Goal: Browse casually

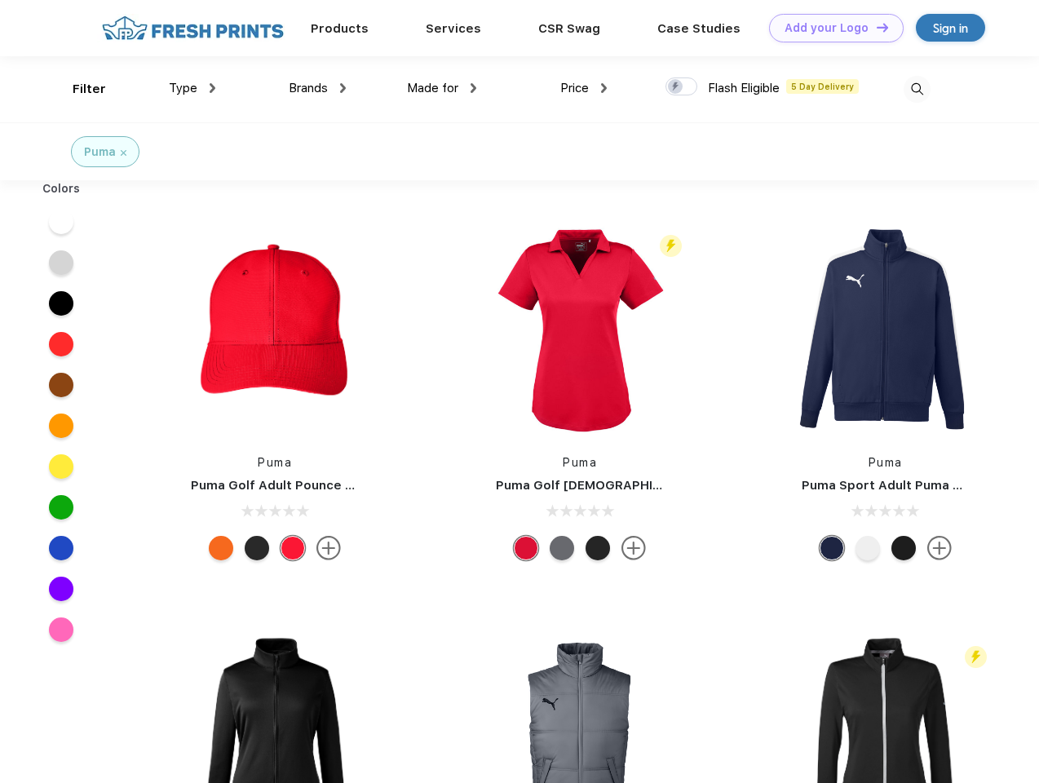
click at [830, 28] on link "Add your Logo Design Tool" at bounding box center [836, 28] width 135 height 29
click at [0, 0] on div "Design Tool" at bounding box center [0, 0] width 0 height 0
click at [875, 27] on link "Add your Logo Design Tool" at bounding box center [836, 28] width 135 height 29
click at [78, 89] on div "Filter" at bounding box center [89, 89] width 33 height 19
click at [192, 88] on span "Type" at bounding box center [183, 88] width 29 height 15
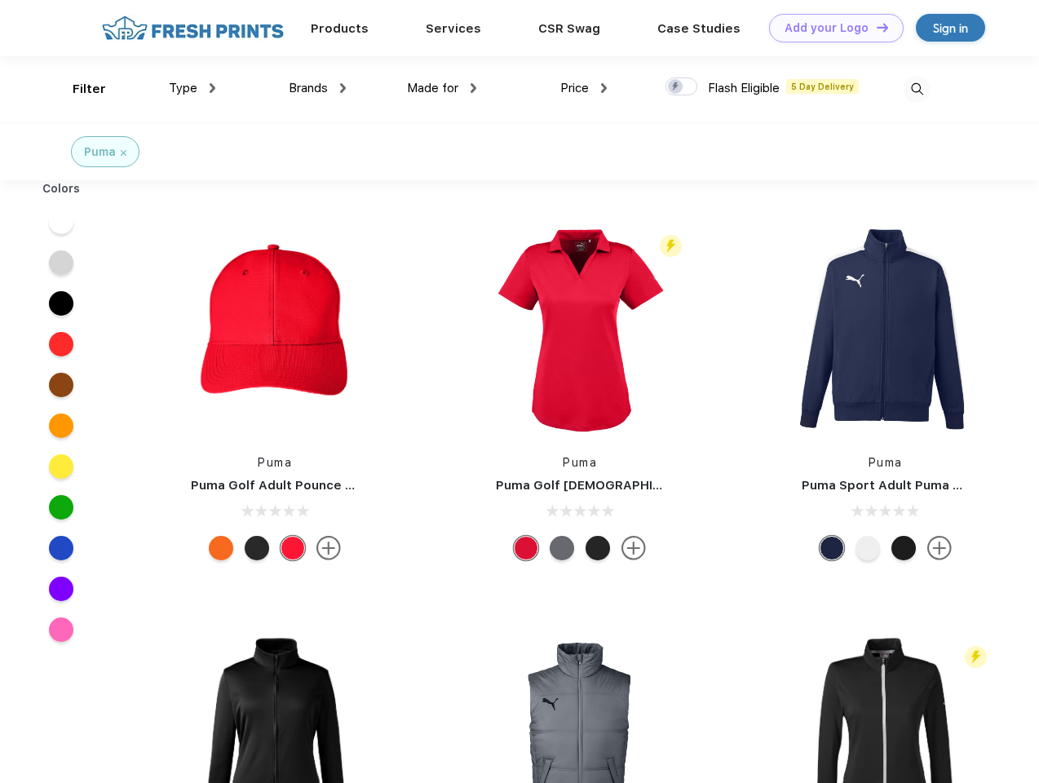
click at [317, 88] on span "Brands" at bounding box center [308, 88] width 39 height 15
click at [442, 88] on span "Made for" at bounding box center [432, 88] width 51 height 15
click at [584, 88] on span "Price" at bounding box center [574, 88] width 29 height 15
click at [682, 87] on div at bounding box center [681, 86] width 32 height 18
click at [676, 87] on input "checkbox" at bounding box center [670, 82] width 11 height 11
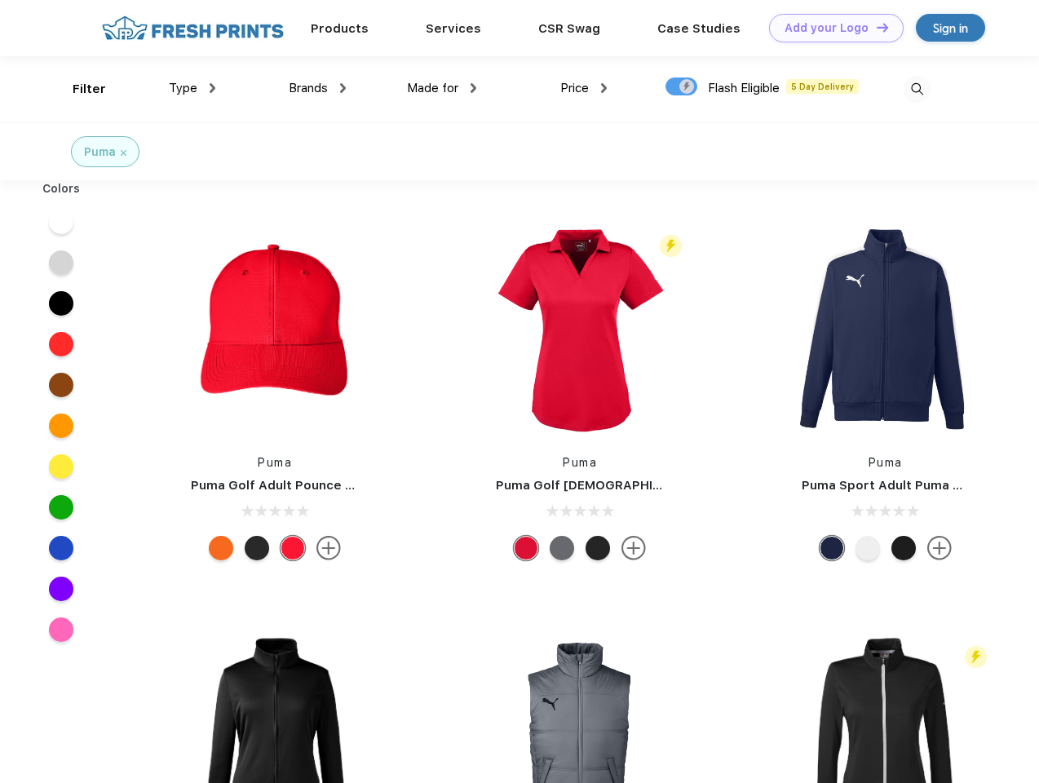
click at [916, 89] on img at bounding box center [916, 89] width 27 height 27
